Goal: Task Accomplishment & Management: Manage account settings

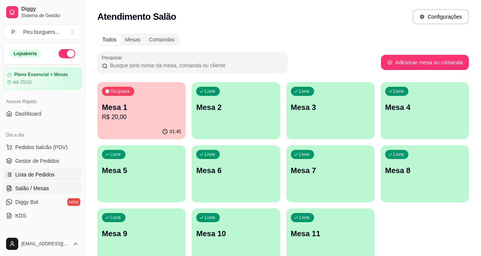
click at [36, 174] on span "Lista de Pedidos" at bounding box center [35, 175] width 40 height 8
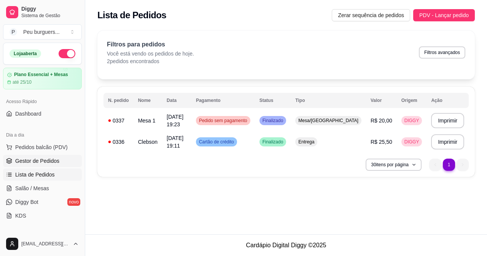
click at [36, 160] on span "Gestor de Pedidos" at bounding box center [37, 161] width 44 height 8
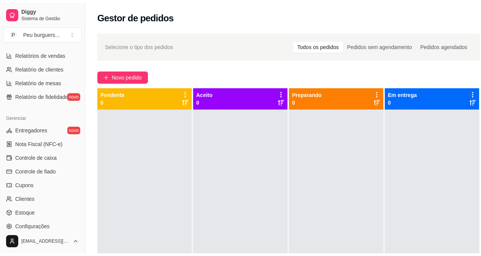
scroll to position [259, 0]
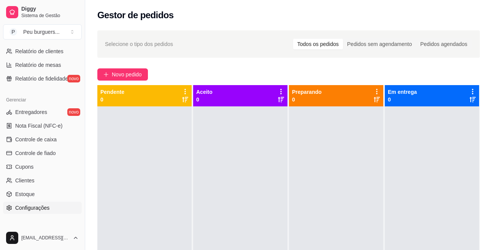
click at [39, 212] on link "Configurações" at bounding box center [42, 208] width 79 height 12
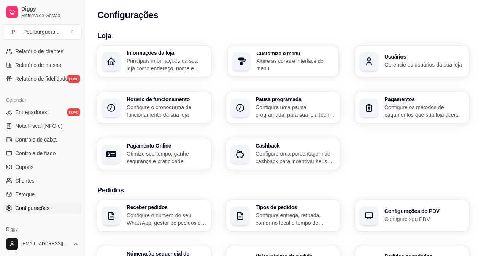
click at [293, 66] on p "Altere as cores e interface do menu" at bounding box center [295, 64] width 78 height 15
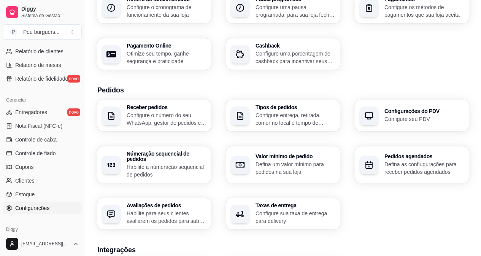
scroll to position [104, 0]
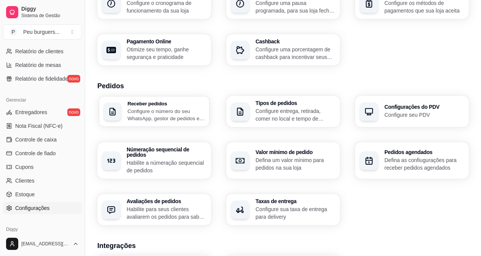
click at [172, 108] on p "Configure o número do seu WhatsApp, gestor de pedidos e outros" at bounding box center [166, 114] width 78 height 15
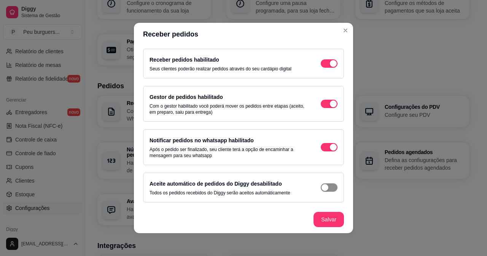
click at [323, 186] on span "button" at bounding box center [329, 187] width 17 height 8
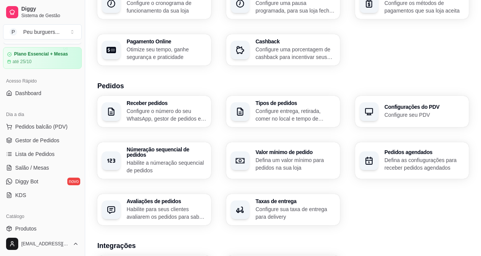
scroll to position [0, 0]
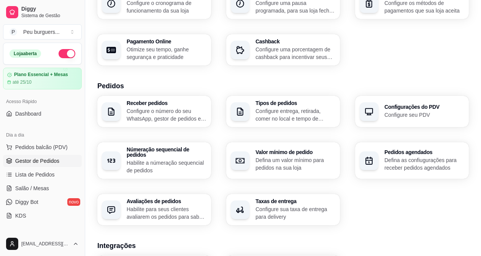
click at [33, 158] on span "Gestor de Pedidos" at bounding box center [37, 161] width 44 height 8
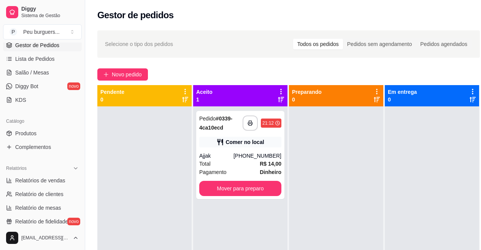
scroll to position [147, 0]
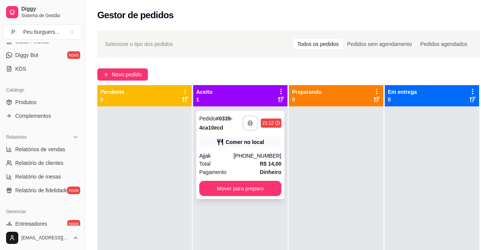
click at [251, 121] on polyline "button" at bounding box center [250, 122] width 3 height 2
click at [225, 181] on div "**********" at bounding box center [240, 155] width 88 height 88
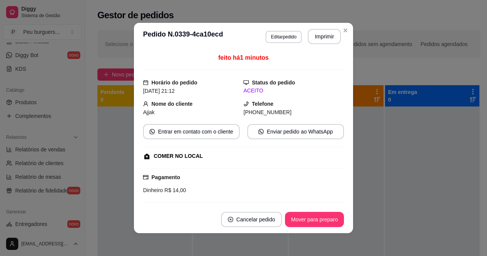
click at [226, 189] on div "Dinheiro R$ 14,00" at bounding box center [243, 190] width 201 height 8
click at [266, 223] on button "Cancelar pedido" at bounding box center [251, 219] width 59 height 15
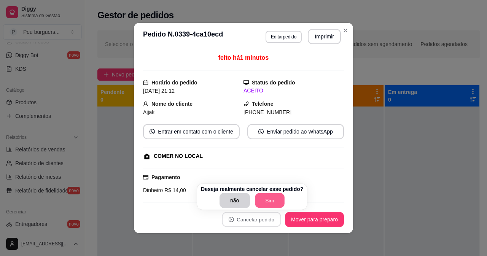
click at [266, 199] on button "Sim" at bounding box center [270, 200] width 30 height 15
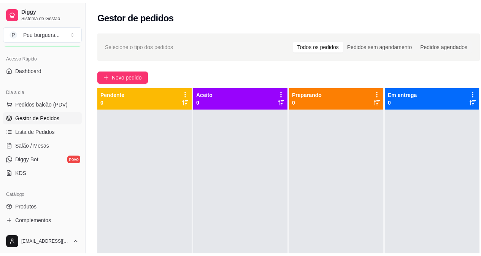
scroll to position [45, 0]
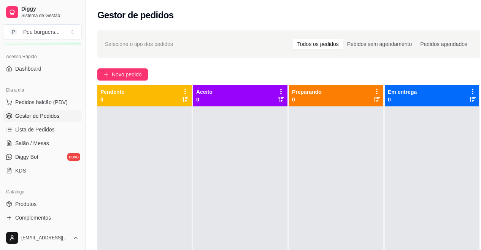
drag, startPoint x: 84, startPoint y: 102, endPoint x: 82, endPoint y: 99, distance: 4.1
click at [82, 99] on button "Toggle Sidebar" at bounding box center [85, 125] width 6 height 250
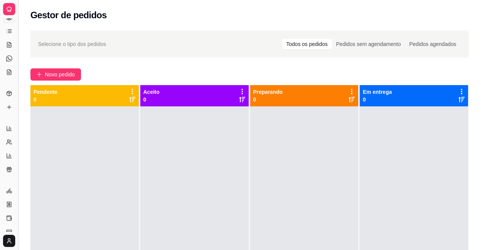
scroll to position [0, 0]
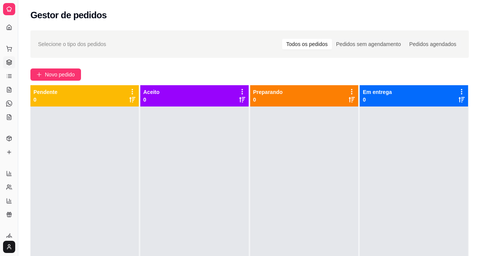
click at [81, 99] on div "Pendente 0" at bounding box center [84, 95] width 102 height 15
drag, startPoint x: 2, startPoint y: 27, endPoint x: 7, endPoint y: 49, distance: 21.8
click at [7, 49] on div "Loja aberta Plano Essencial + Mesas até 25/10 Acesso Rápido Dashboard Dia a dia…" at bounding box center [9, 127] width 18 height 219
click at [15, 16] on button "Toggle Sidebar" at bounding box center [18, 128] width 6 height 256
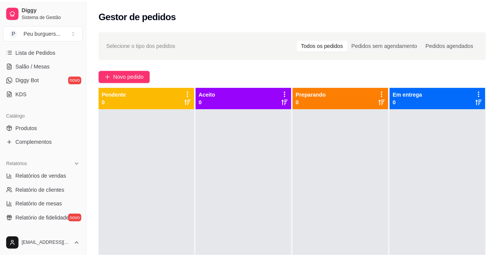
scroll to position [156, 0]
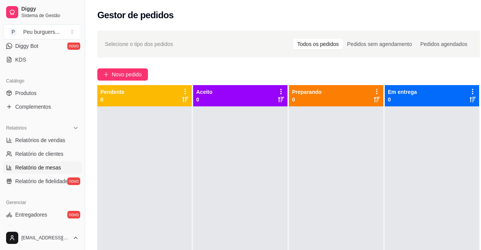
click at [27, 170] on span "Relatório de mesas" at bounding box center [38, 168] width 46 height 8
select select "TOTAL_OF_ORDERS"
select select "7"
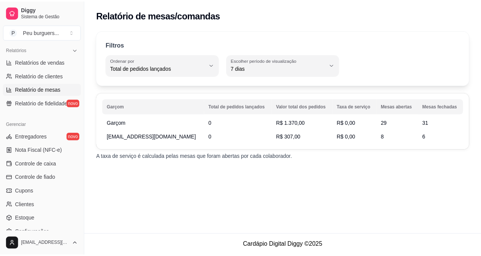
scroll to position [239, 0]
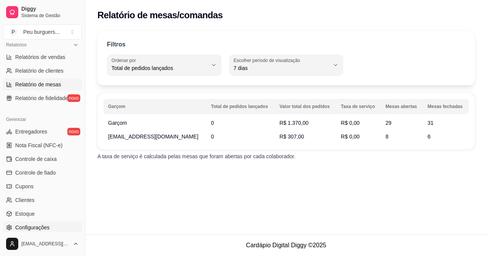
click at [21, 221] on link "Configurações" at bounding box center [42, 227] width 79 height 12
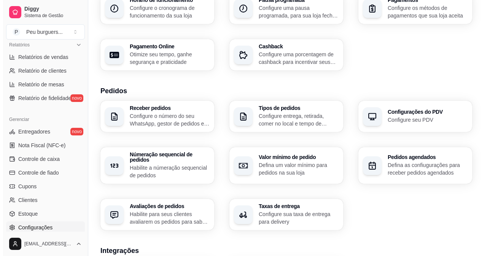
scroll to position [112, 0]
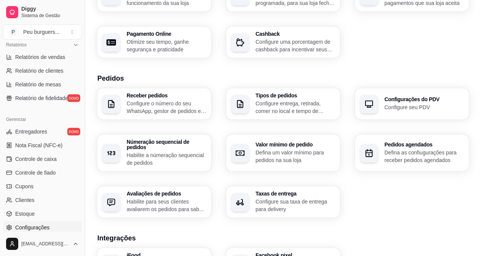
click at [172, 101] on p "Configure o número do seu WhatsApp, gestor de pedidos e outros" at bounding box center [167, 107] width 80 height 15
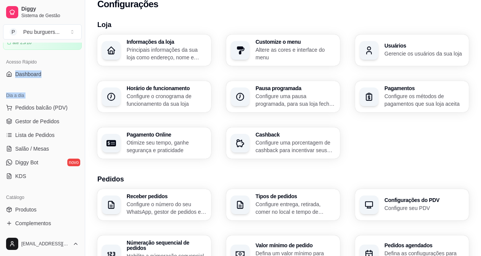
scroll to position [0, 0]
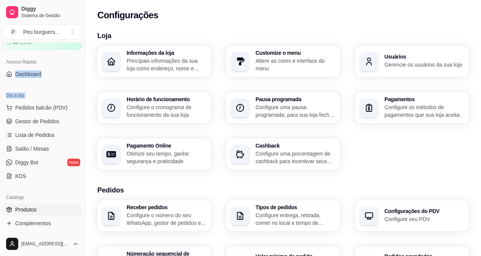
click at [37, 207] on link "Produtos" at bounding box center [42, 209] width 79 height 12
